Goal: Task Accomplishment & Management: Manage account settings

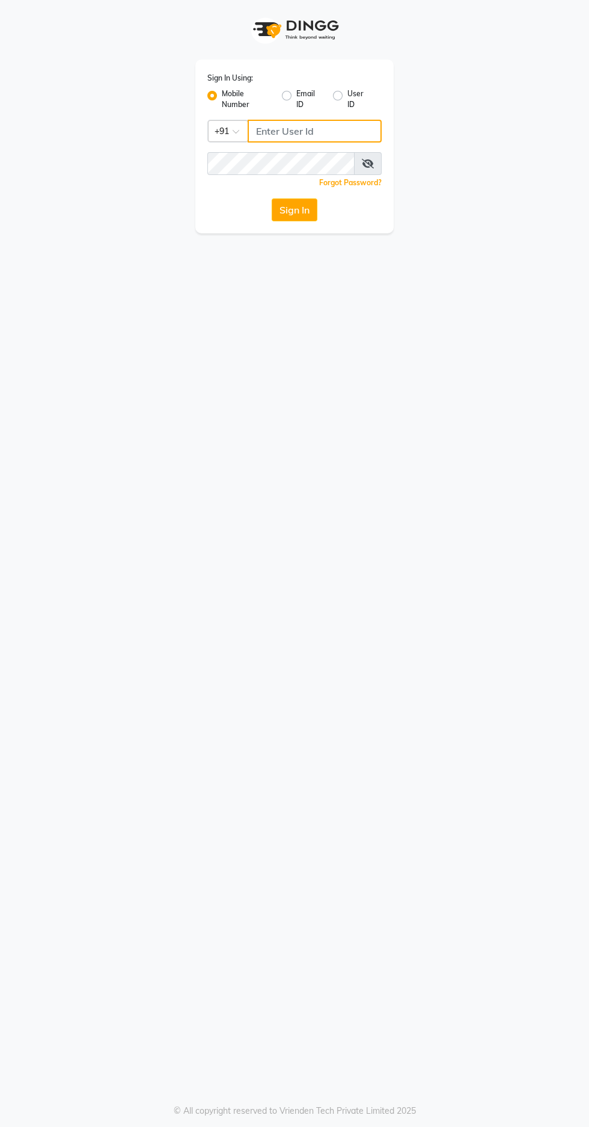
click at [291, 132] on input "Username" at bounding box center [315, 131] width 134 height 23
type input "9966345948"
click at [272, 198] on button "Sign In" at bounding box center [295, 209] width 46 height 23
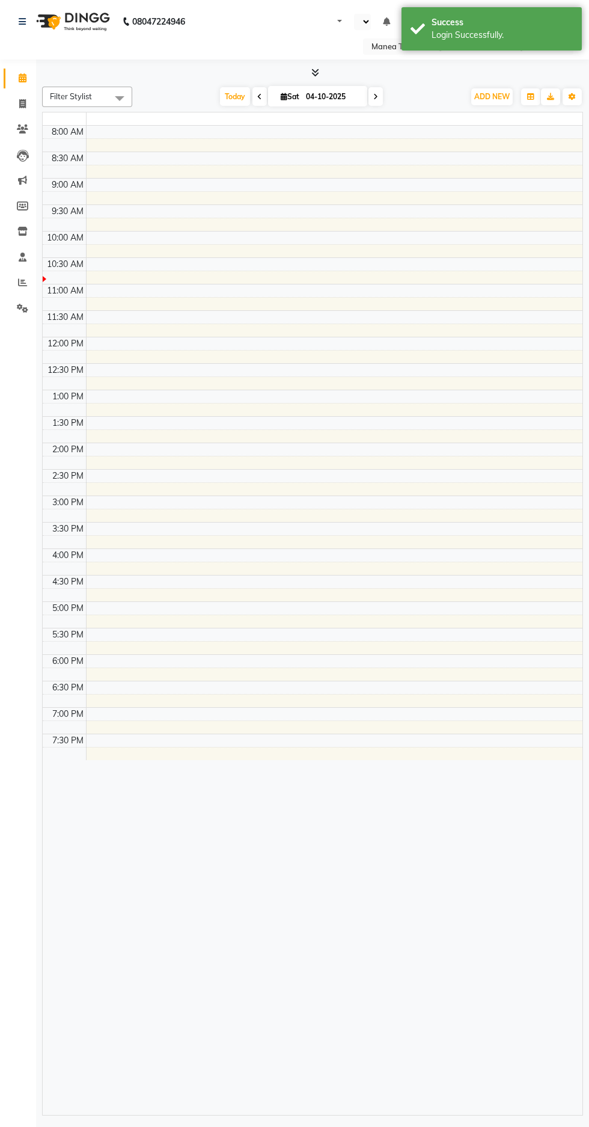
select select "en"
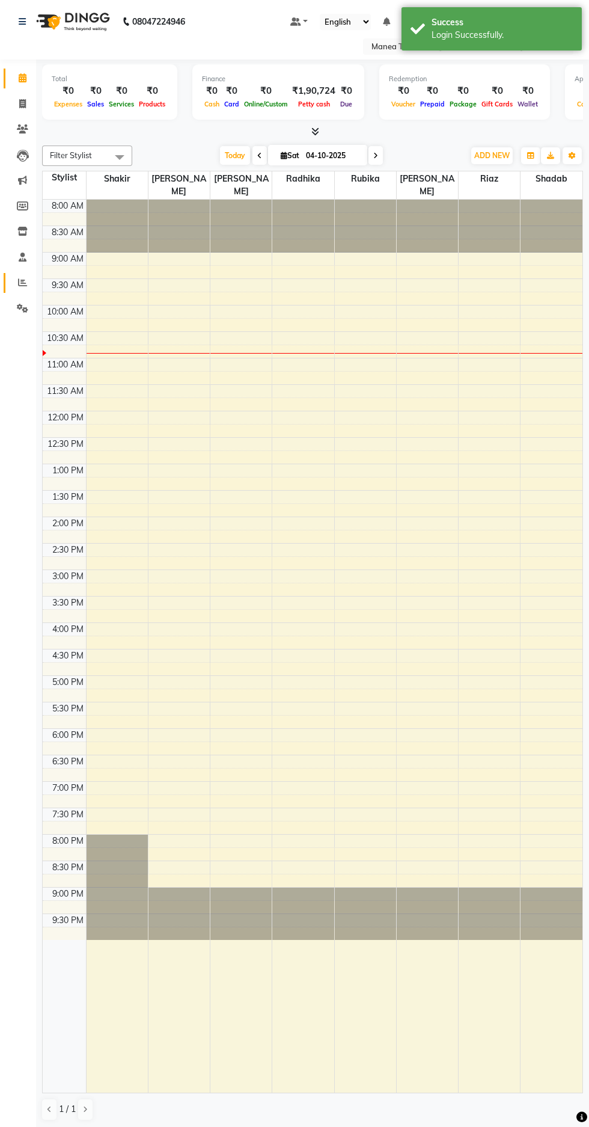
click at [22, 283] on icon at bounding box center [22, 282] width 9 height 9
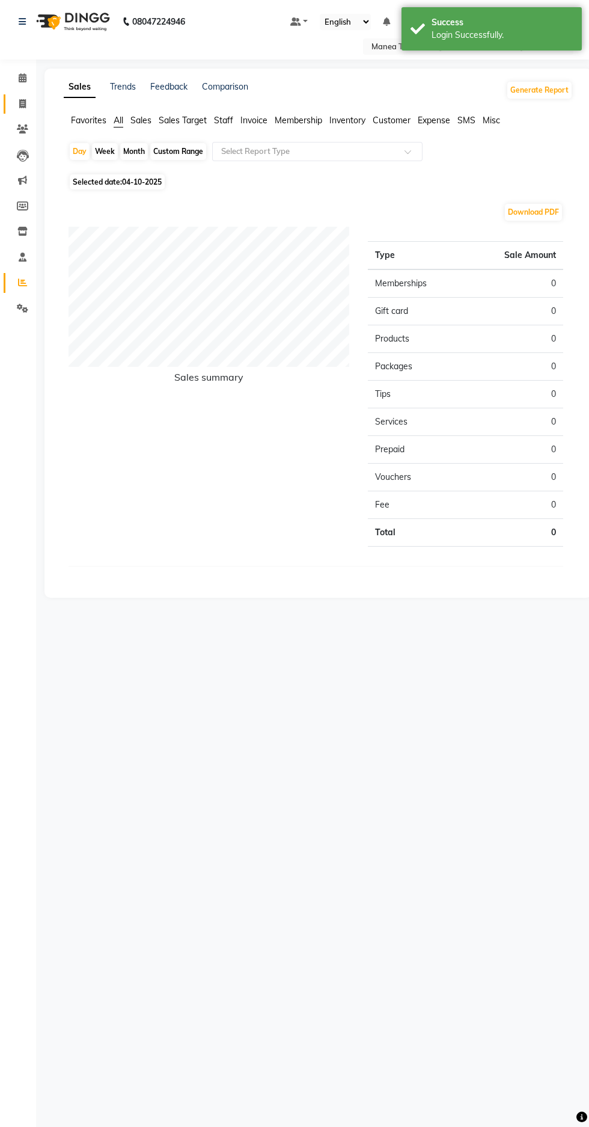
click at [22, 103] on icon at bounding box center [22, 103] width 7 height 9
select select "service"
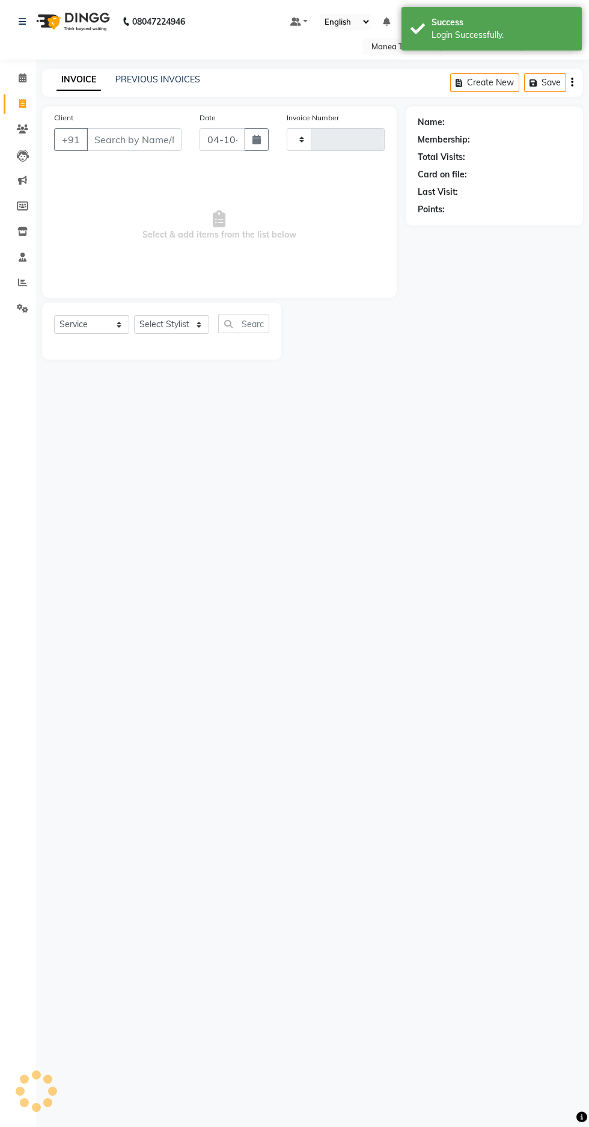
type input "1903"
select select "7820"
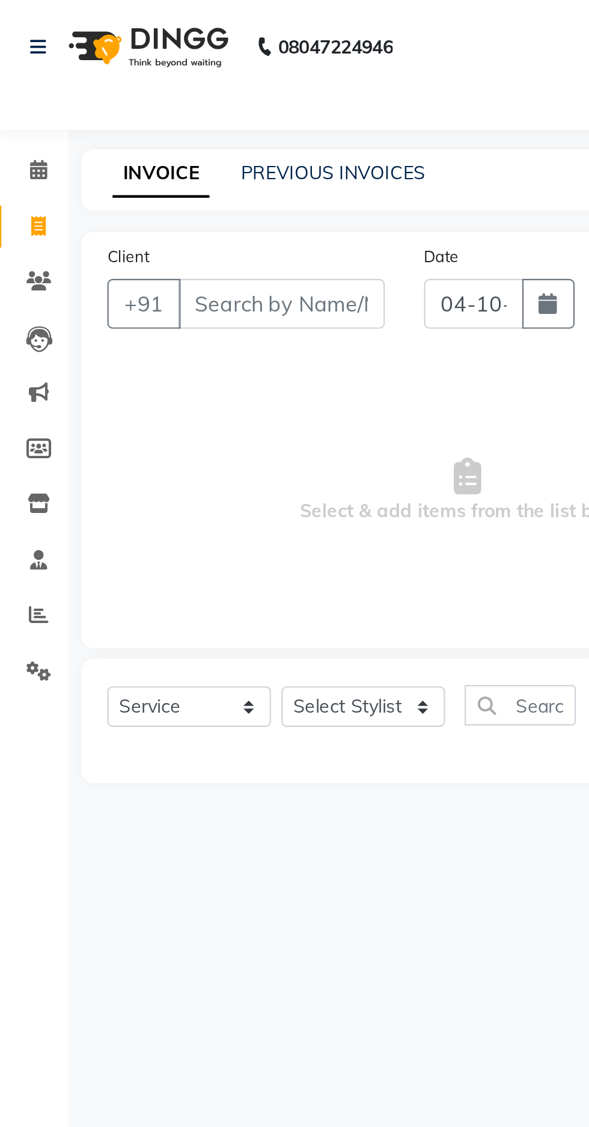
click at [79, 36] on img at bounding box center [72, 22] width 82 height 34
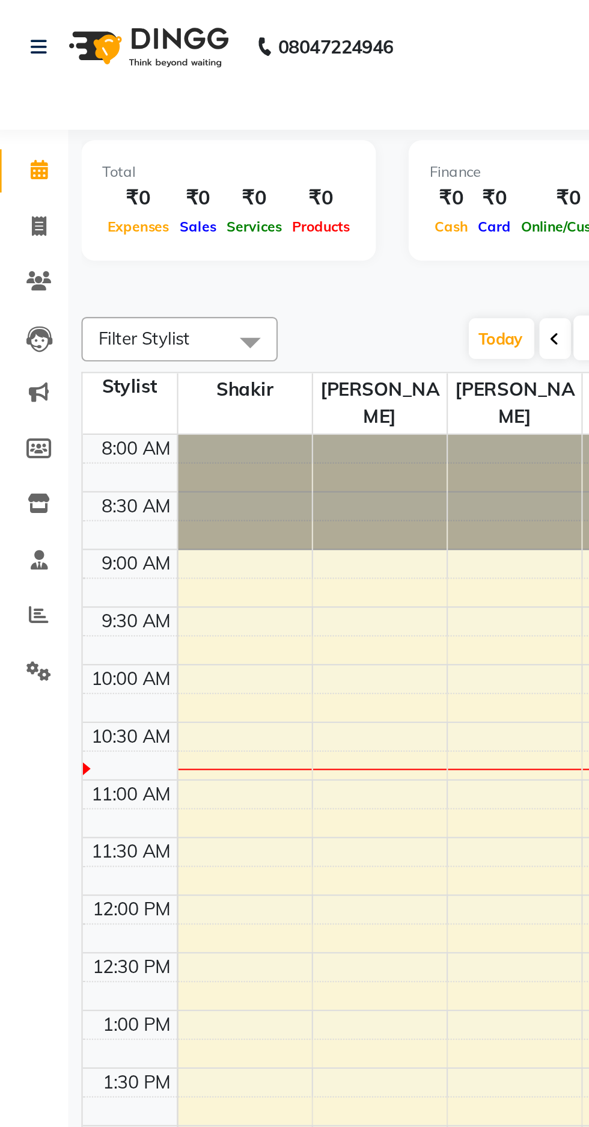
click at [155, 90] on div "₹0" at bounding box center [152, 91] width 31 height 14
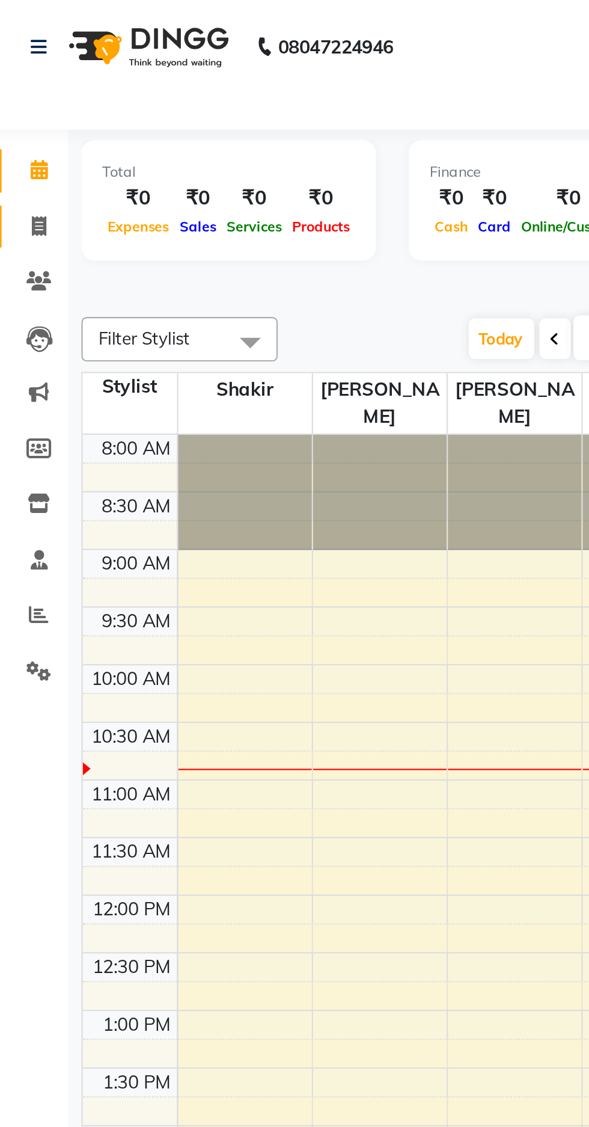
click at [25, 106] on icon at bounding box center [22, 103] width 7 height 9
select select "7820"
select select "service"
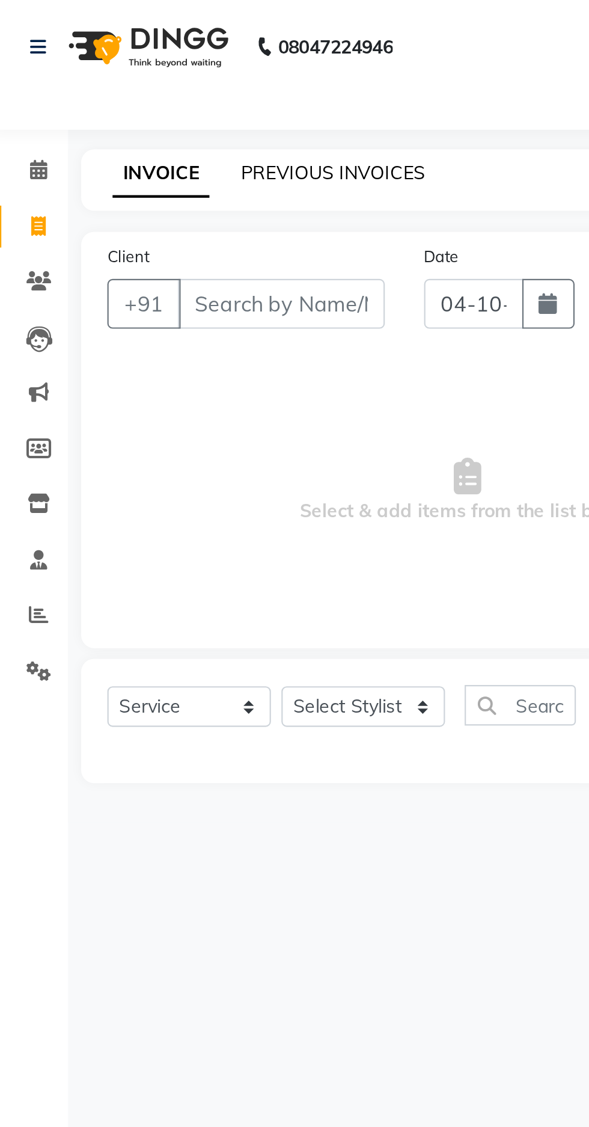
click at [150, 81] on link "PREVIOUS INVOICES" at bounding box center [157, 79] width 85 height 11
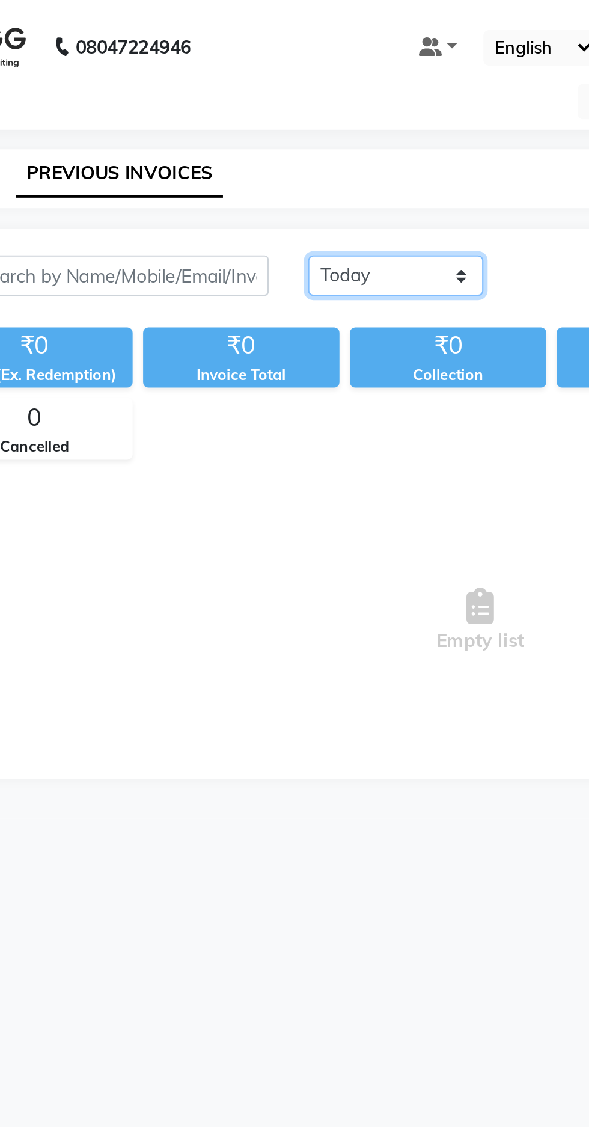
click at [282, 134] on select "Today Yesterday Custom Range" at bounding box center [279, 126] width 81 height 19
select select "yesterday"
click at [239, 117] on select "Today Yesterday Custom Range" at bounding box center [279, 126] width 81 height 19
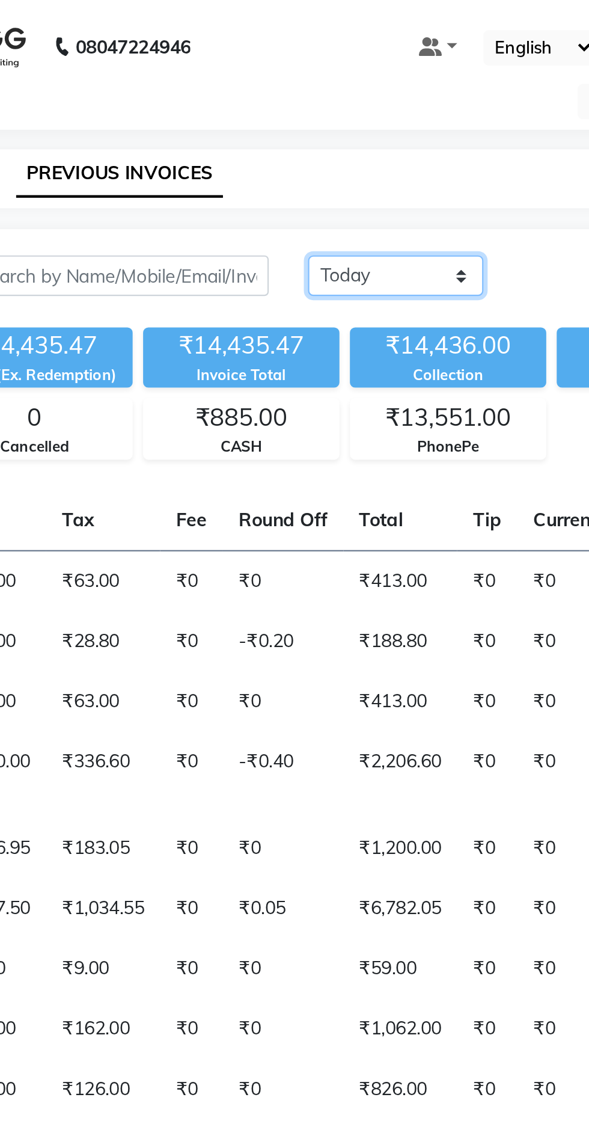
scroll to position [0, 307]
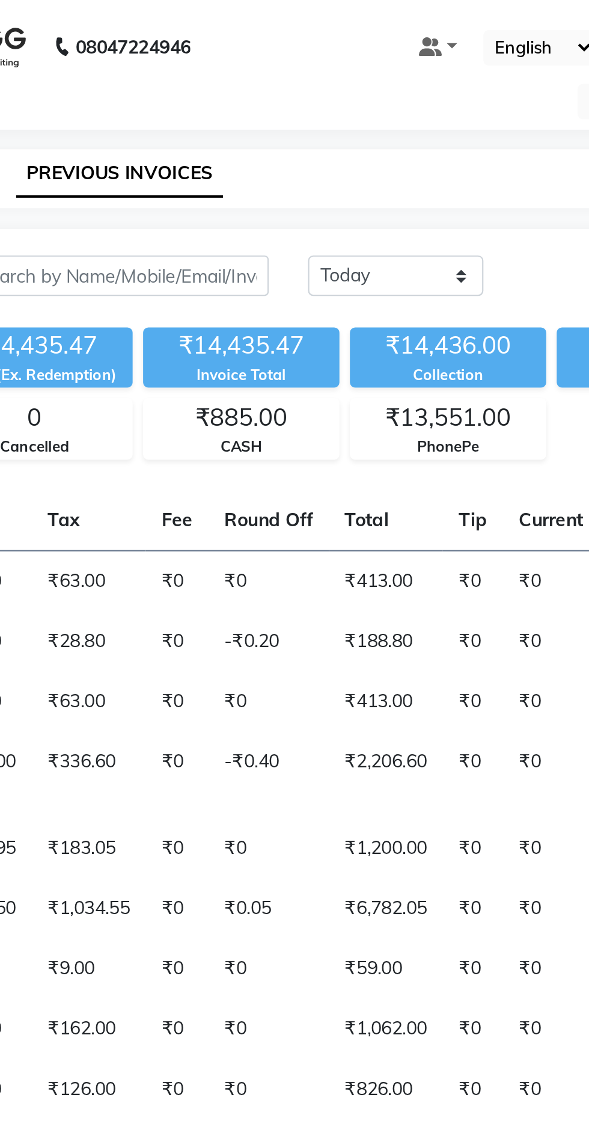
click at [257, 325] on td "₹413.00" at bounding box center [275, 323] width 52 height 28
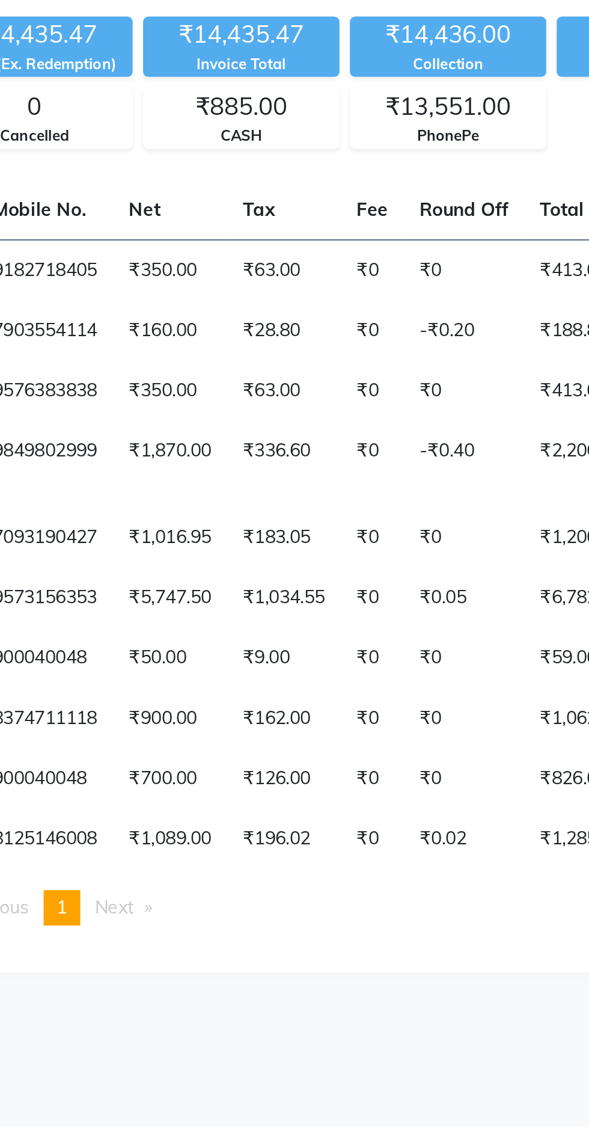
scroll to position [0, 205]
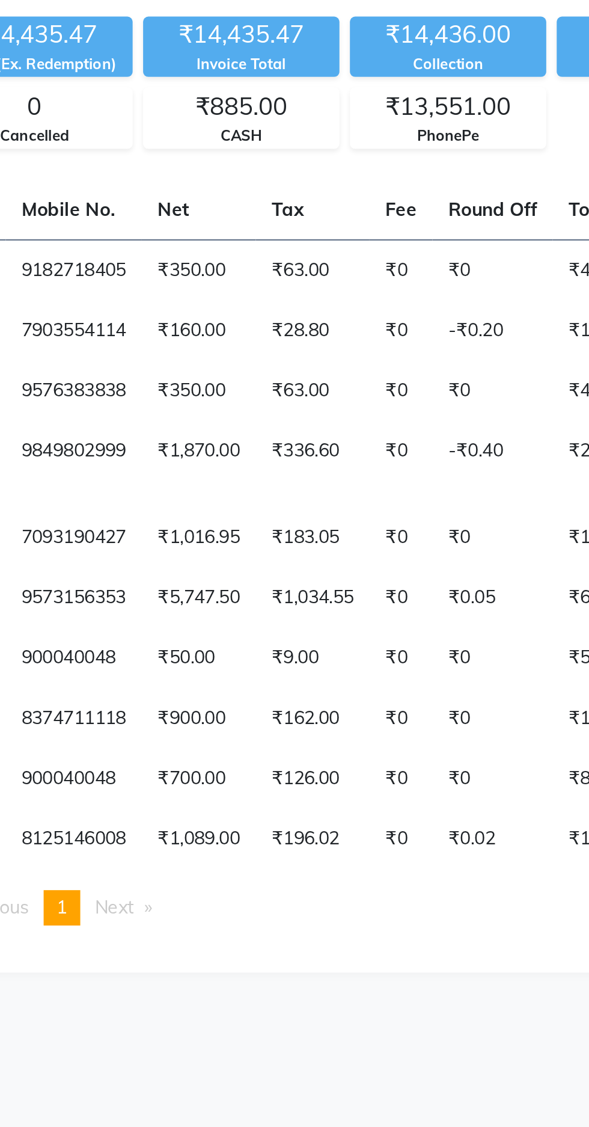
click at [352, 451] on td "₹59.00" at bounding box center [378, 445] width 52 height 28
